Goal: Entertainment & Leisure: Consume media (video, audio)

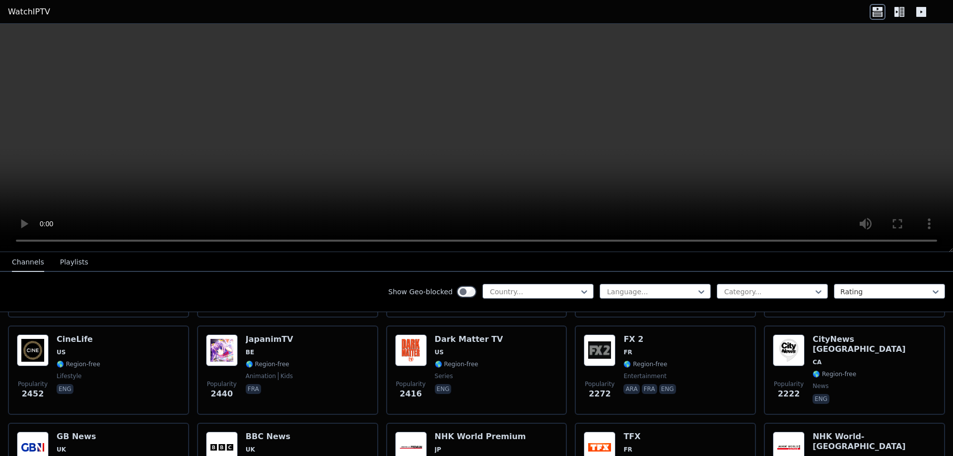
scroll to position [794, 0]
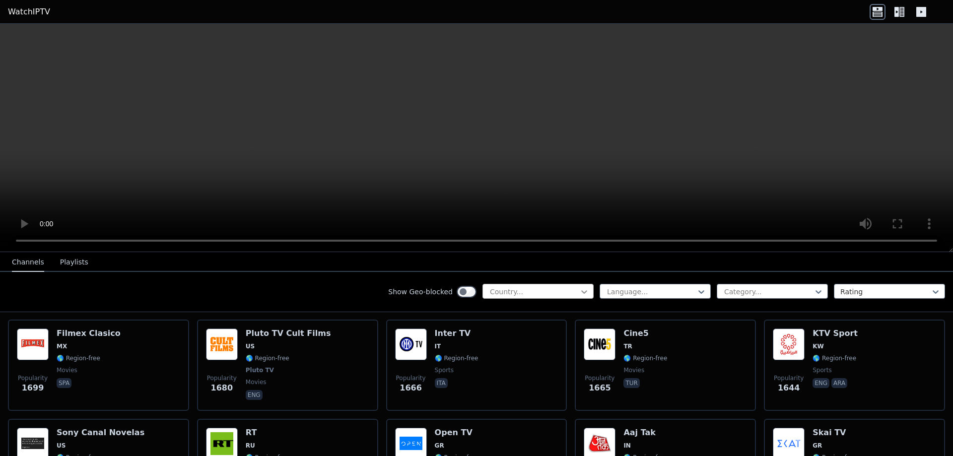
click at [579, 287] on icon at bounding box center [584, 292] width 10 height 10
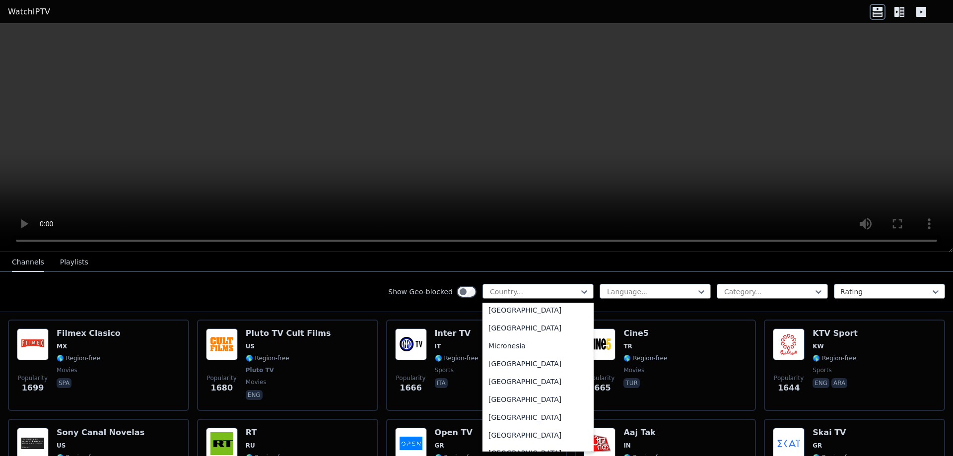
scroll to position [2184, 0]
click at [523, 407] on div "[GEOGRAPHIC_DATA]" at bounding box center [537, 399] width 111 height 18
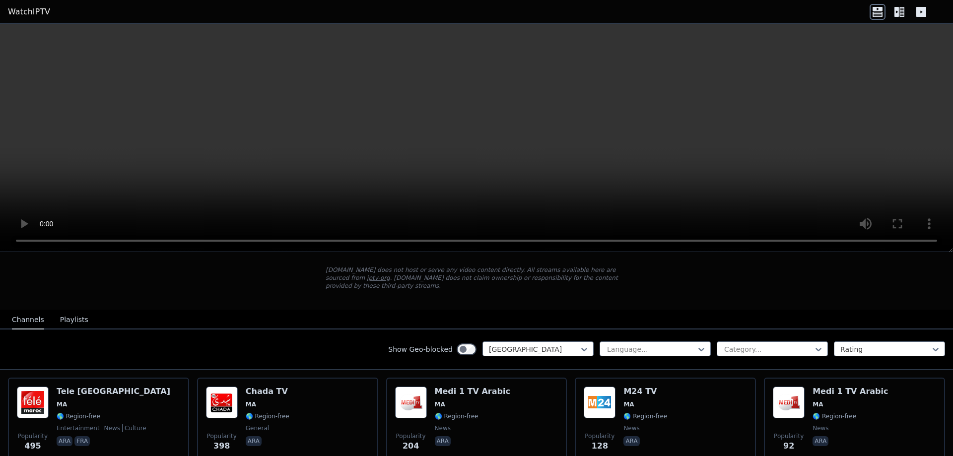
scroll to position [44, 0]
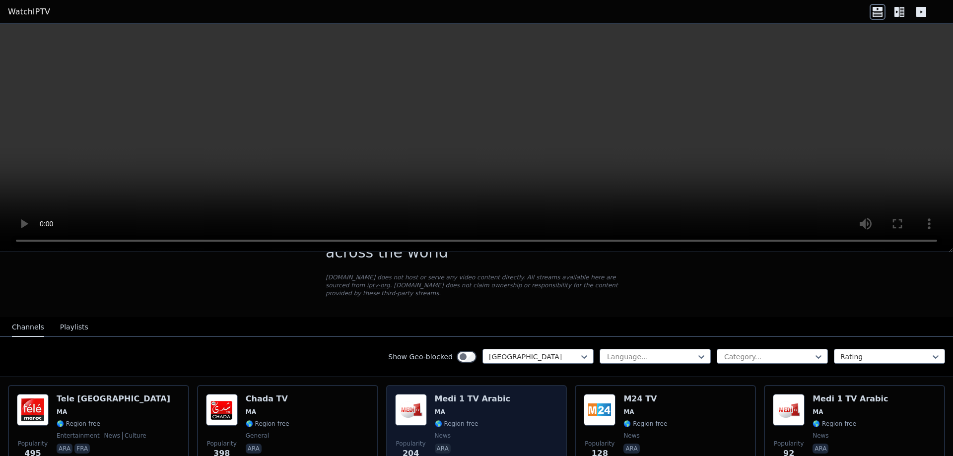
click at [416, 398] on img at bounding box center [411, 410] width 32 height 32
click at [404, 402] on img at bounding box center [411, 410] width 32 height 32
click at [421, 398] on img at bounding box center [411, 410] width 32 height 32
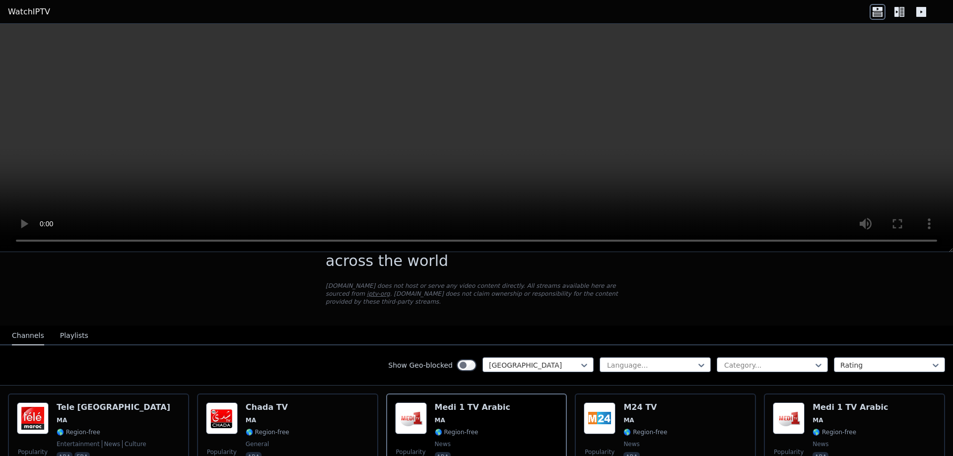
scroll to position [0, 0]
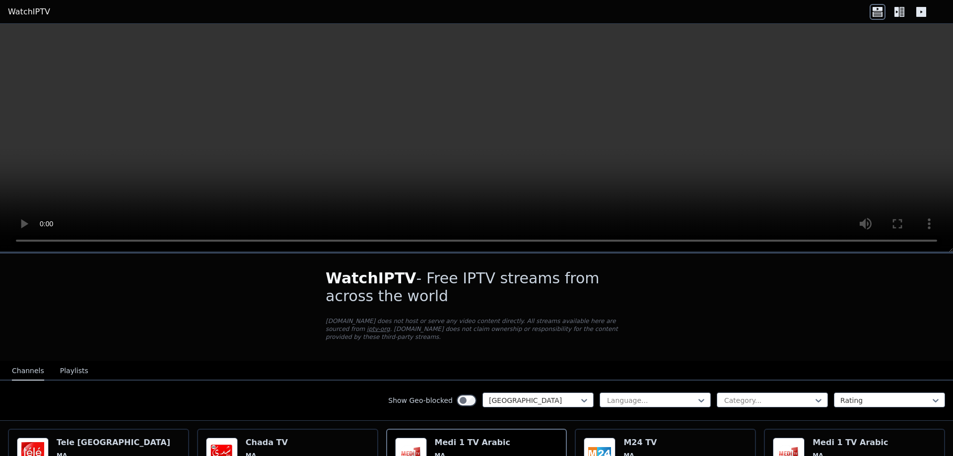
click at [64, 362] on button "Playlists" at bounding box center [74, 371] width 28 height 19
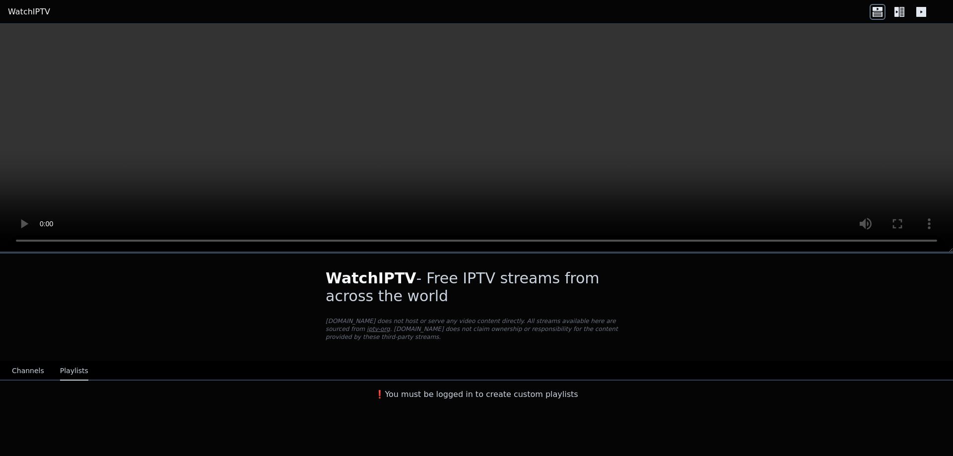
click at [390, 396] on div "❗️You must be logged in to create custom playlists" at bounding box center [476, 393] width 953 height 24
click at [22, 362] on button "Channels" at bounding box center [28, 371] width 32 height 19
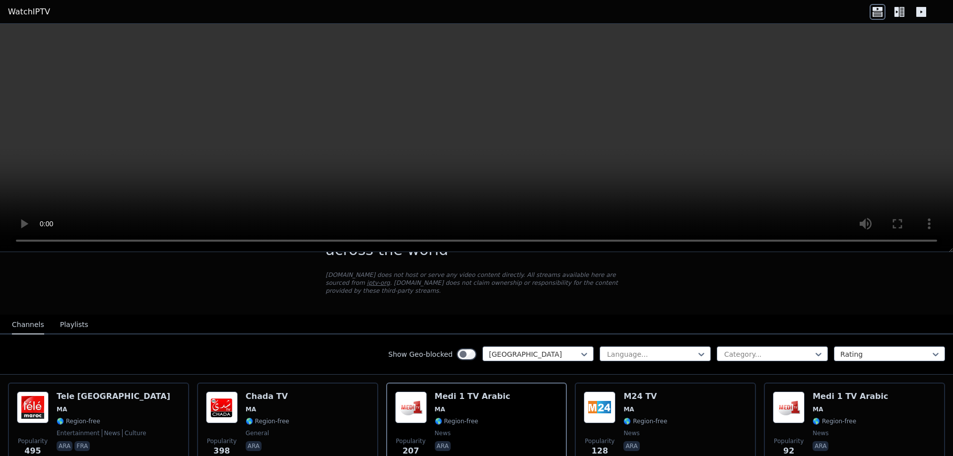
scroll to position [44, 0]
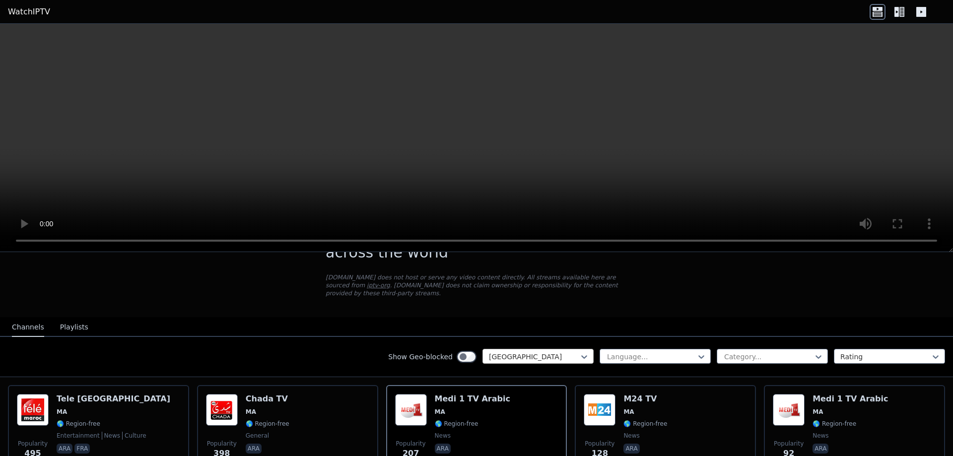
click at [543, 352] on div at bounding box center [534, 357] width 90 height 10
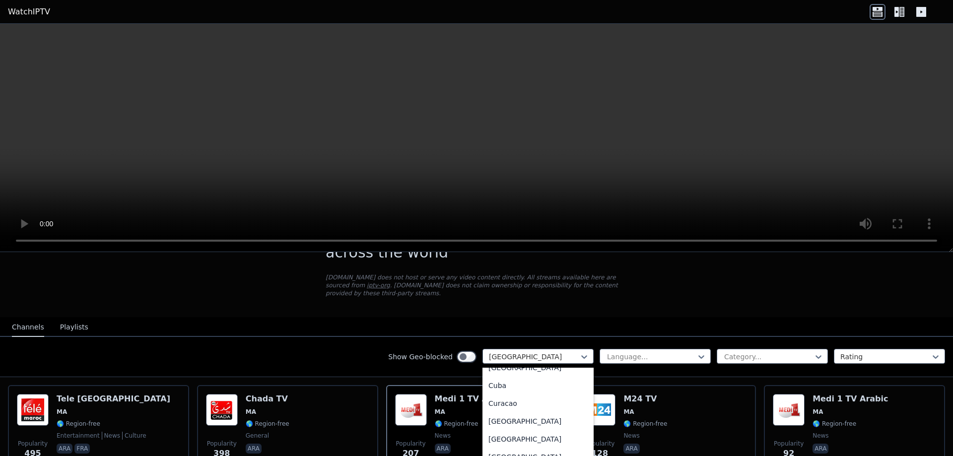
scroll to position [0, 0]
click at [504, 370] on div "All countries" at bounding box center [537, 379] width 111 height 18
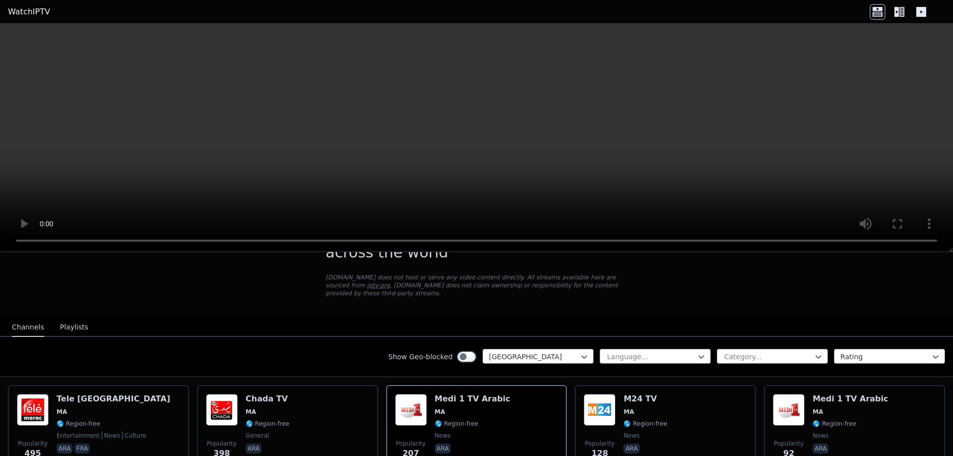
scroll to position [7, 0]
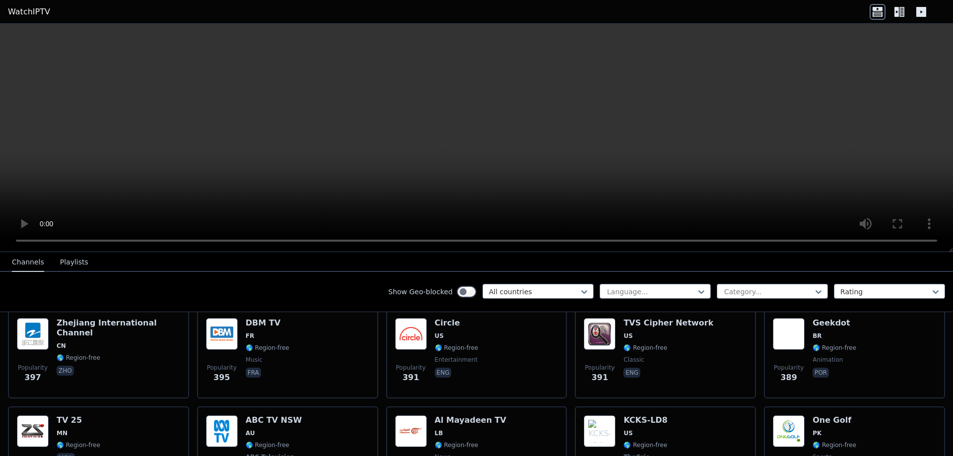
scroll to position [4932, 0]
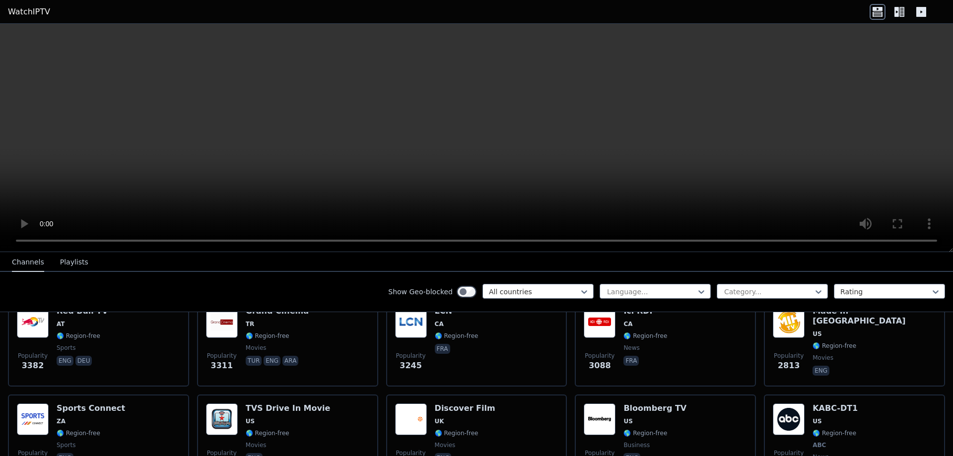
click at [758, 282] on div "Show Geo-blocked All countries Language... Category... Rating" at bounding box center [476, 292] width 953 height 40
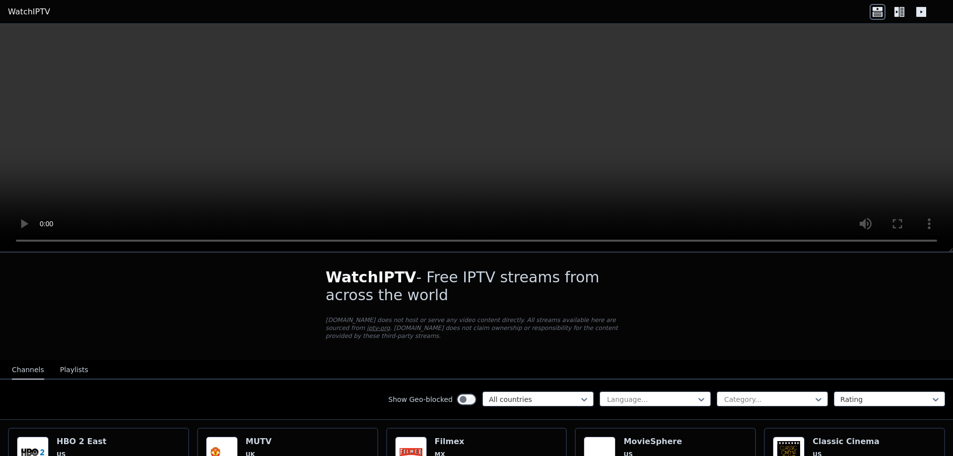
scroll to position [0, 0]
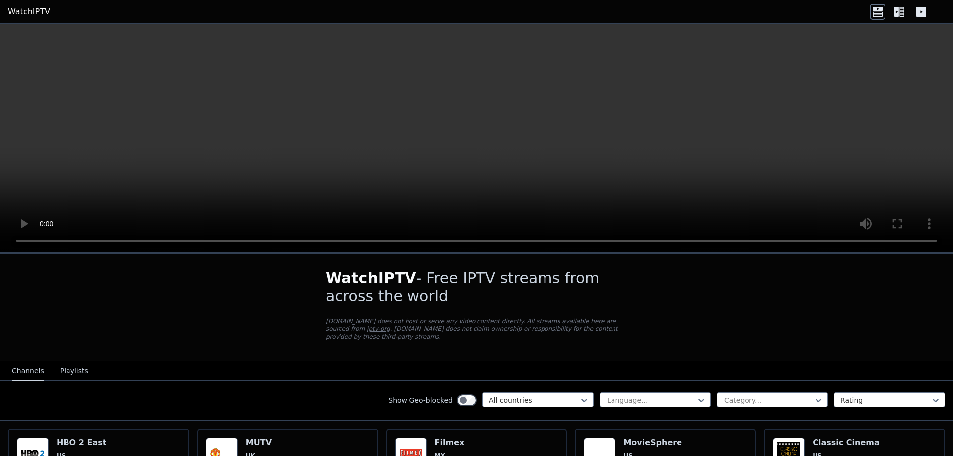
drag, startPoint x: 742, startPoint y: 378, endPoint x: 745, endPoint y: 387, distance: 9.1
click at [742, 381] on div "Show Geo-blocked All countries Language... Category... Rating" at bounding box center [476, 401] width 953 height 40
click at [745, 393] on div "Category..." at bounding box center [772, 400] width 111 height 15
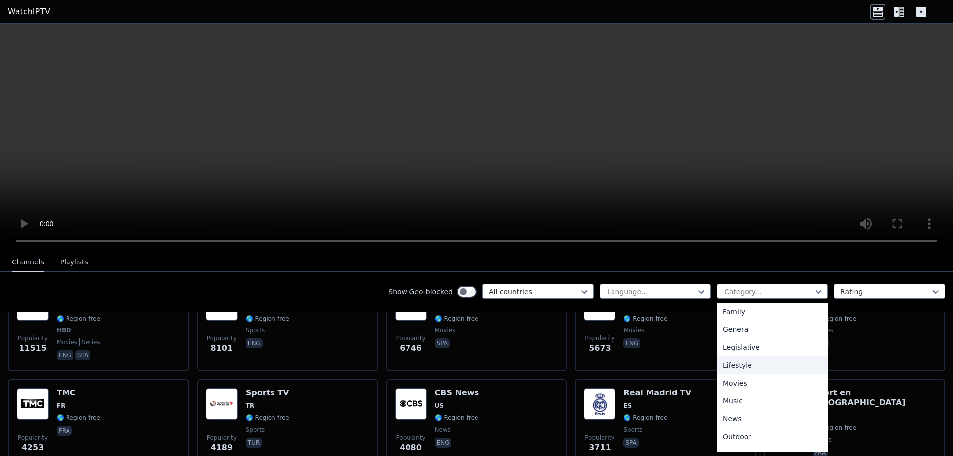
scroll to position [338, 0]
click at [751, 401] on div "Sports" at bounding box center [772, 405] width 111 height 18
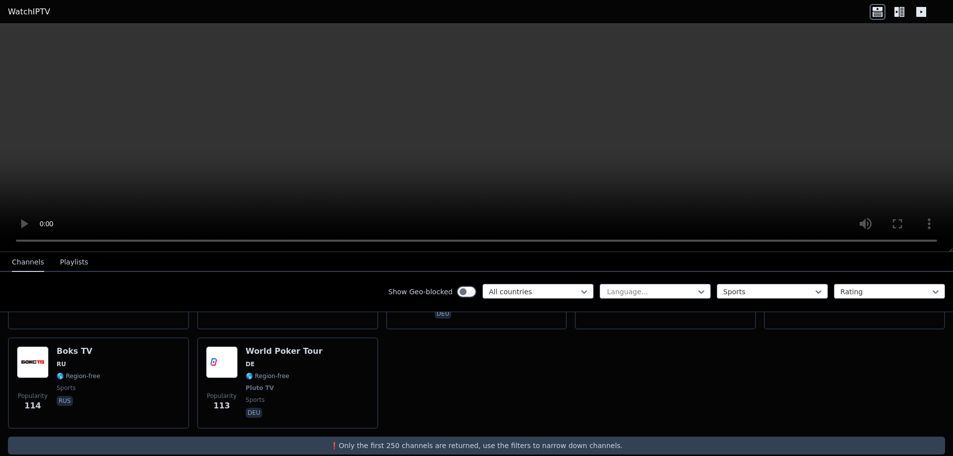
scroll to position [2259, 0]
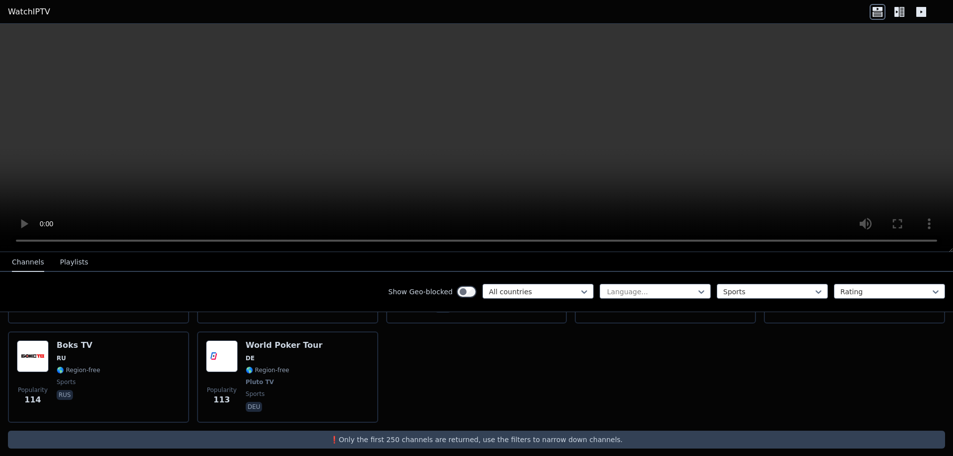
click at [573, 435] on p "❗️Only the first 250 channels are returned, use the filters to narrow down chan…" at bounding box center [476, 440] width 929 height 10
click at [861, 288] on div at bounding box center [885, 292] width 90 height 10
